Goal: Transaction & Acquisition: Purchase product/service

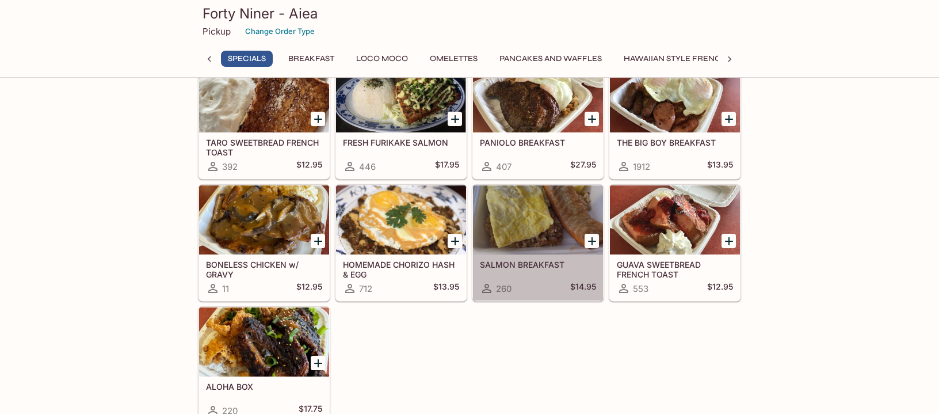
click at [555, 226] on div at bounding box center [538, 219] width 130 height 69
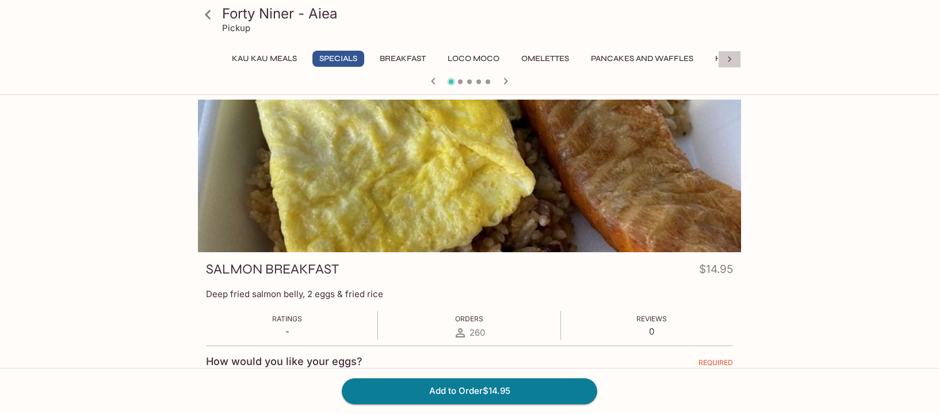
click at [730, 63] on icon at bounding box center [730, 60] width 12 height 12
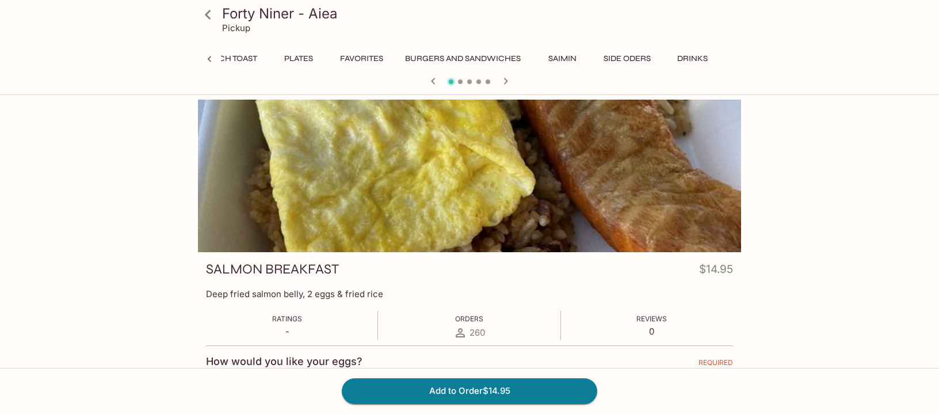
click at [636, 57] on button "Side Oders" at bounding box center [627, 59] width 60 height 16
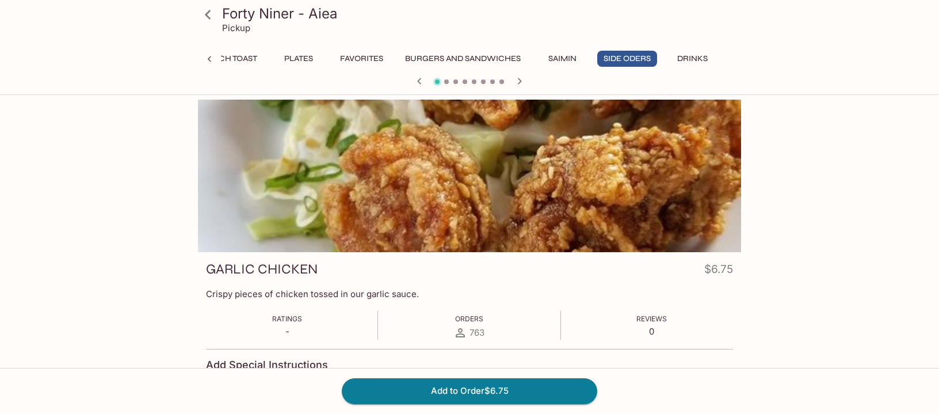
scroll to position [132, 0]
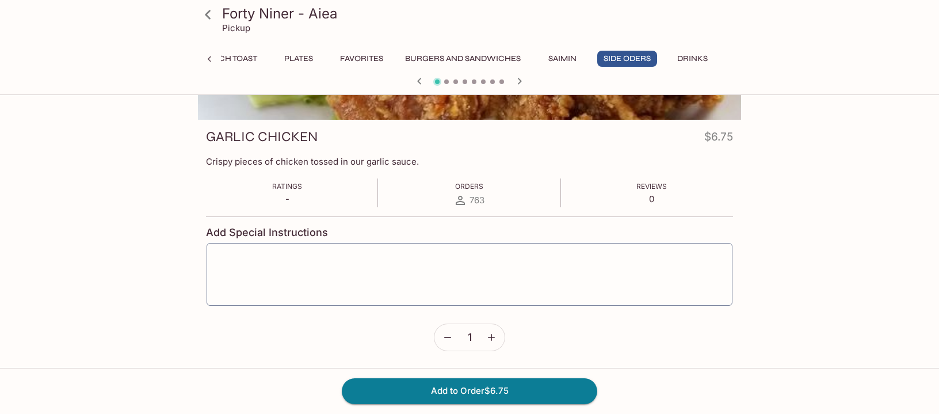
click at [518, 77] on icon "button" at bounding box center [520, 81] width 14 height 14
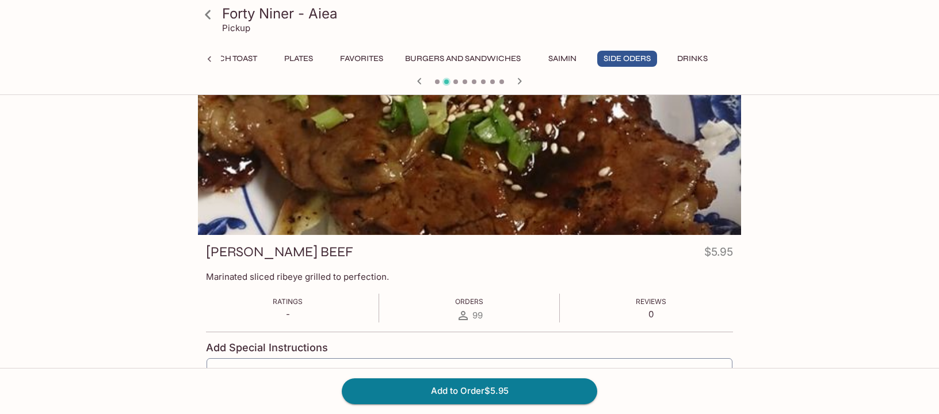
scroll to position [0, 0]
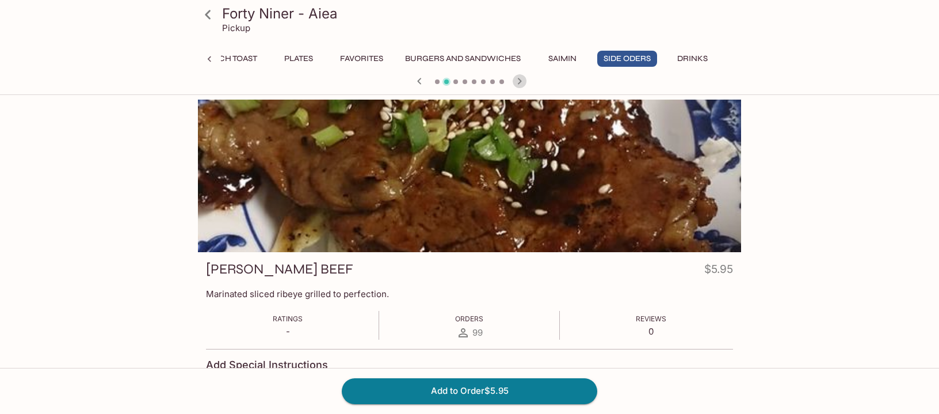
click at [523, 78] on icon "button" at bounding box center [520, 81] width 14 height 14
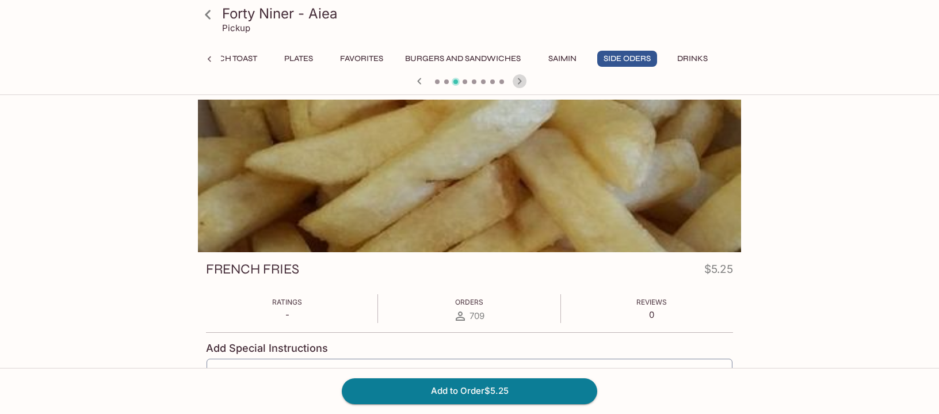
click at [522, 78] on icon "button" at bounding box center [520, 81] width 14 height 14
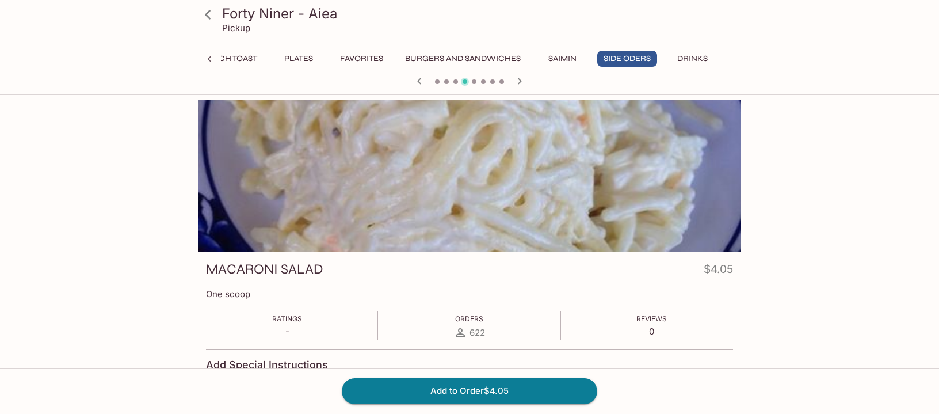
click at [520, 78] on icon "button" at bounding box center [520, 81] width 14 height 14
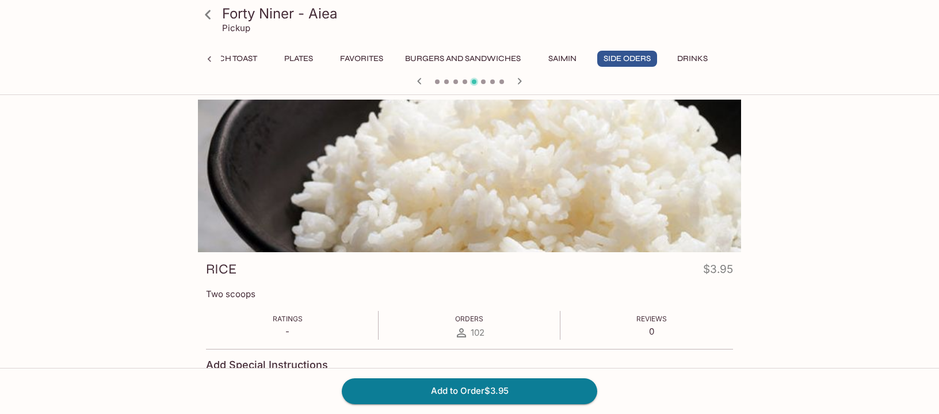
click at [520, 78] on icon "button" at bounding box center [520, 81] width 14 height 14
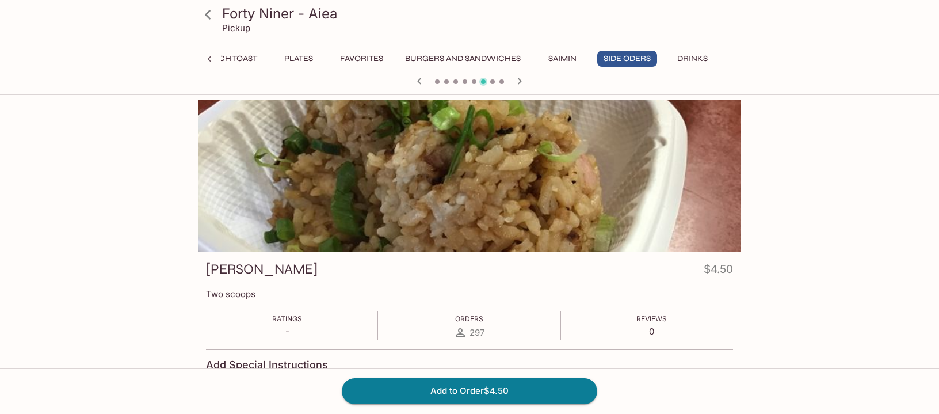
click at [520, 78] on icon "button" at bounding box center [520, 81] width 14 height 14
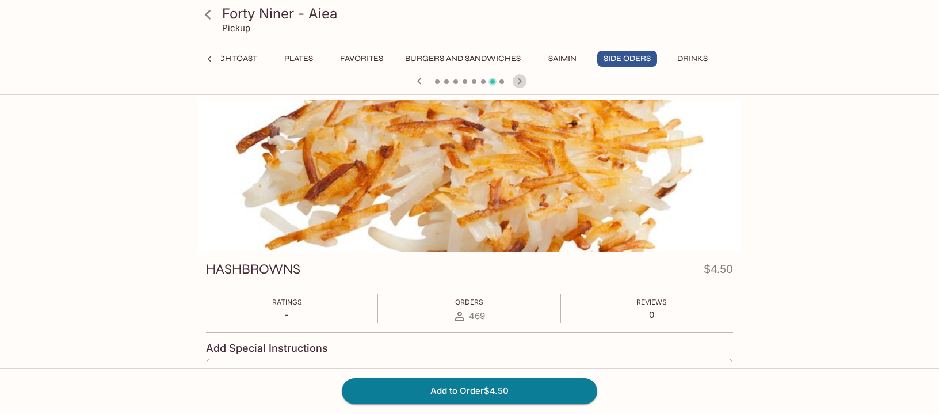
click at [520, 78] on icon "button" at bounding box center [520, 81] width 14 height 14
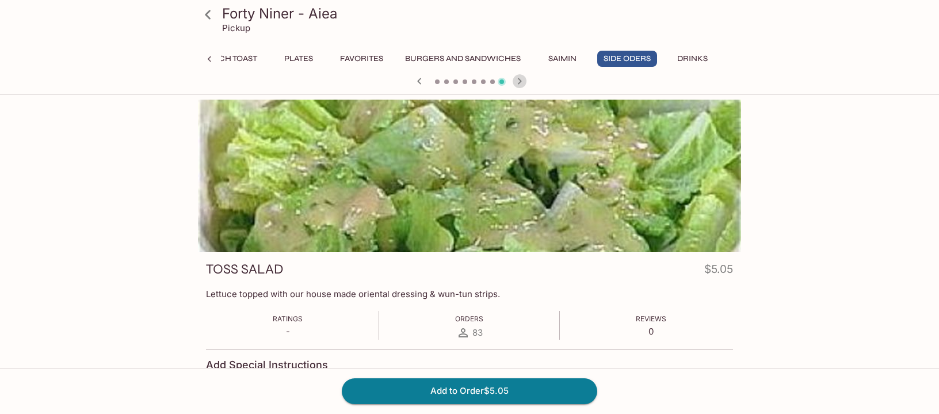
click at [519, 78] on icon "button" at bounding box center [520, 81] width 4 height 6
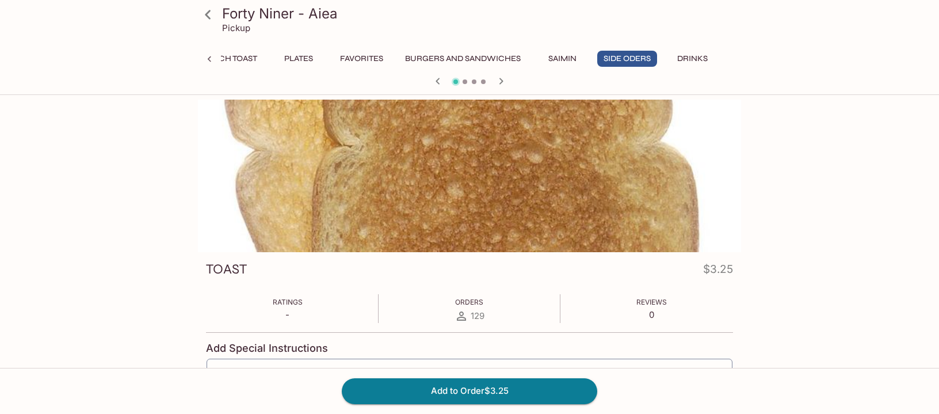
click at [517, 78] on div at bounding box center [469, 82] width 553 height 17
click at [497, 79] on icon "button" at bounding box center [501, 81] width 14 height 14
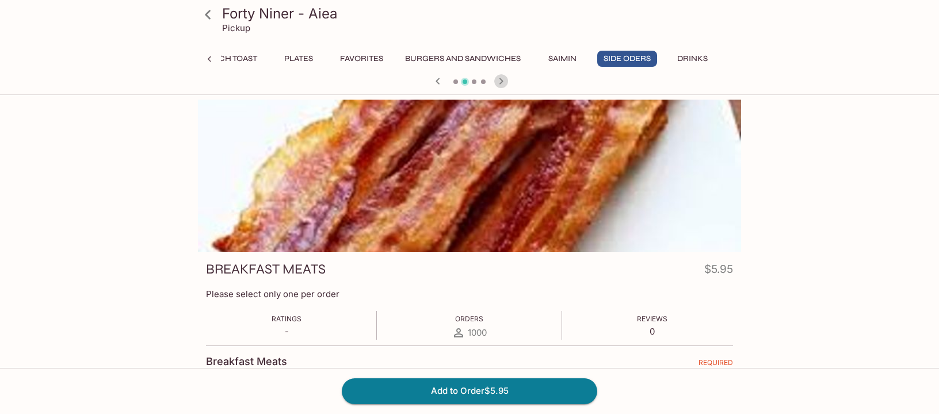
click at [503, 77] on icon "button" at bounding box center [501, 81] width 14 height 14
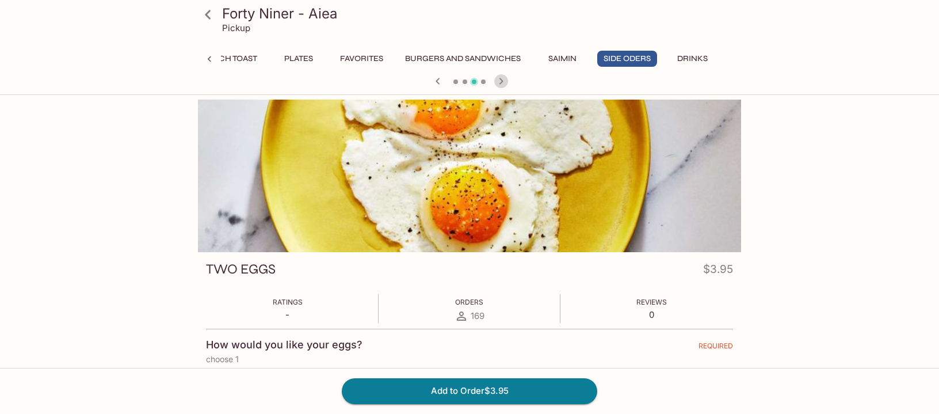
click at [501, 78] on icon "button" at bounding box center [501, 81] width 14 height 14
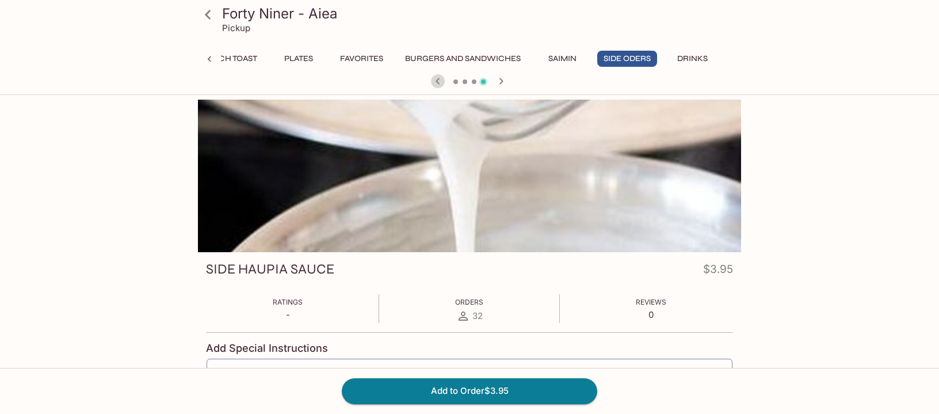
click at [438, 79] on icon "button" at bounding box center [438, 81] width 14 height 14
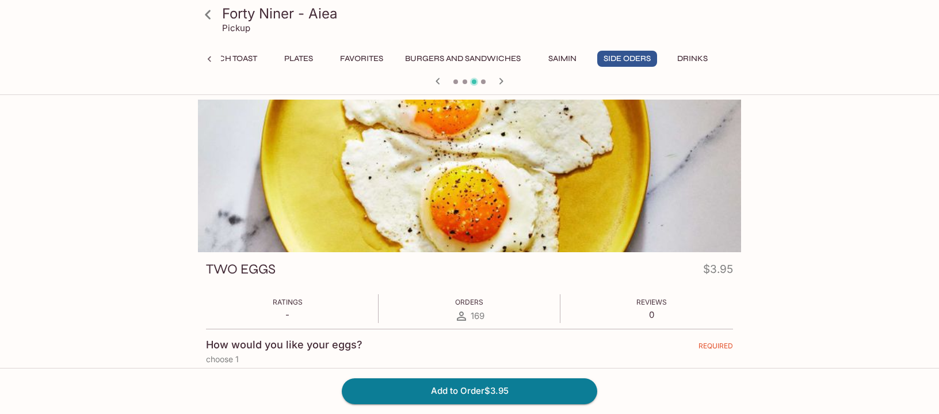
click at [500, 81] on icon "button" at bounding box center [501, 81] width 14 height 14
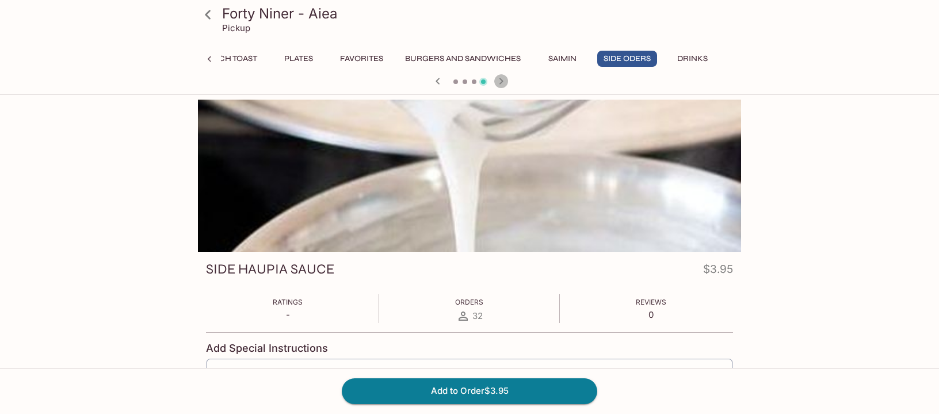
click at [496, 81] on icon "button" at bounding box center [501, 81] width 14 height 14
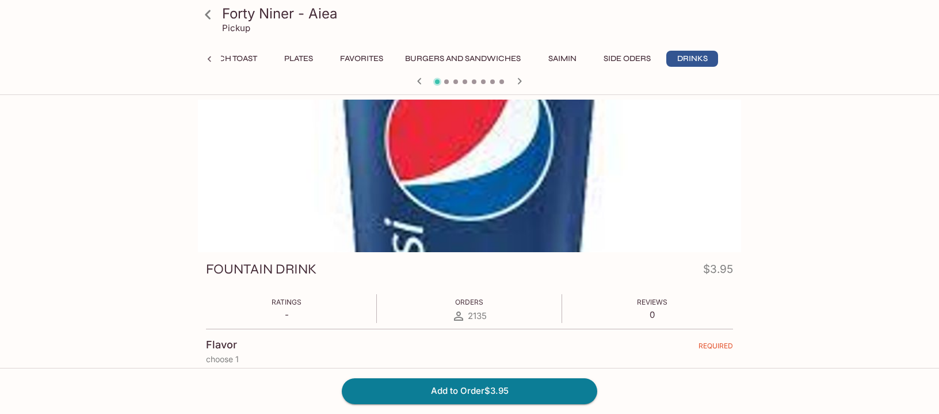
click at [496, 81] on div at bounding box center [469, 82] width 553 height 17
